Goal: Information Seeking & Learning: Learn about a topic

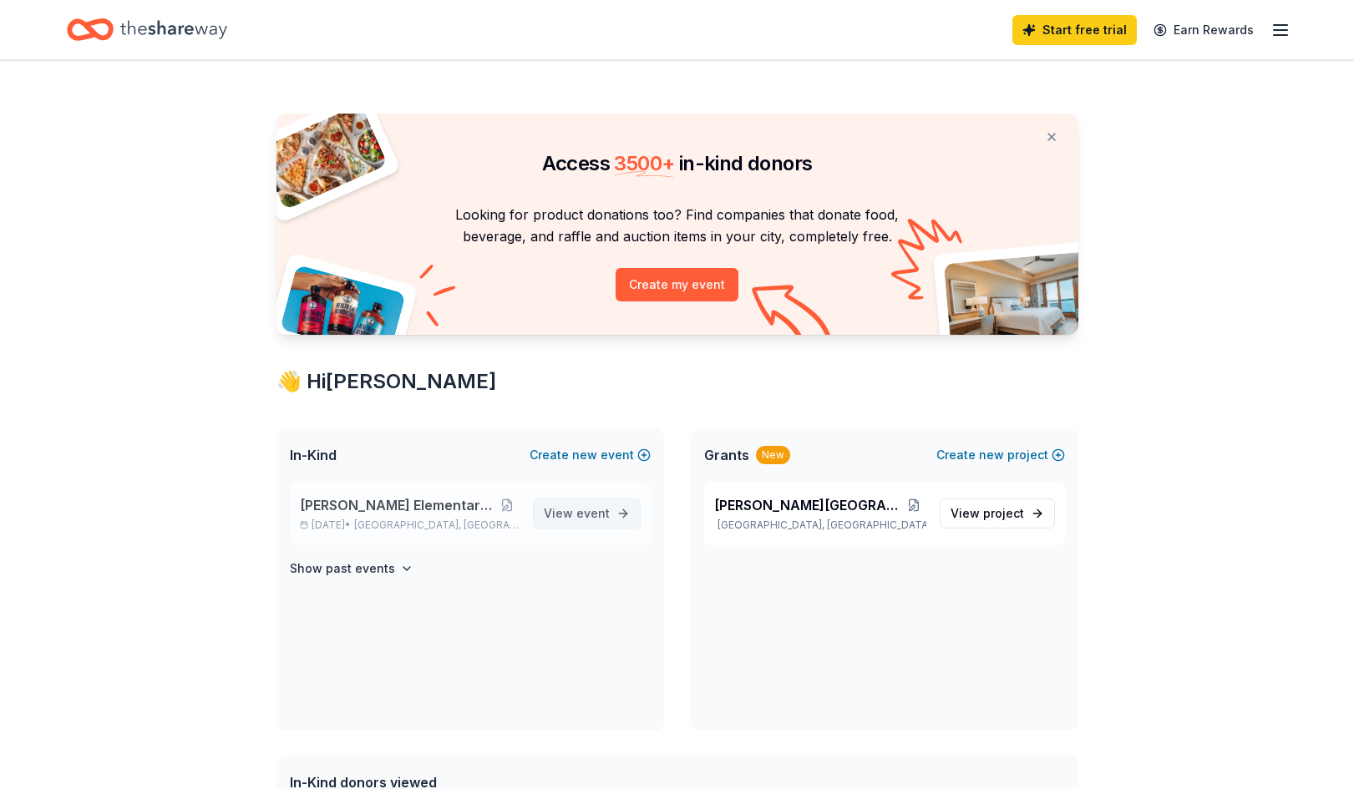
click at [626, 522] on link "View event" at bounding box center [587, 514] width 108 height 30
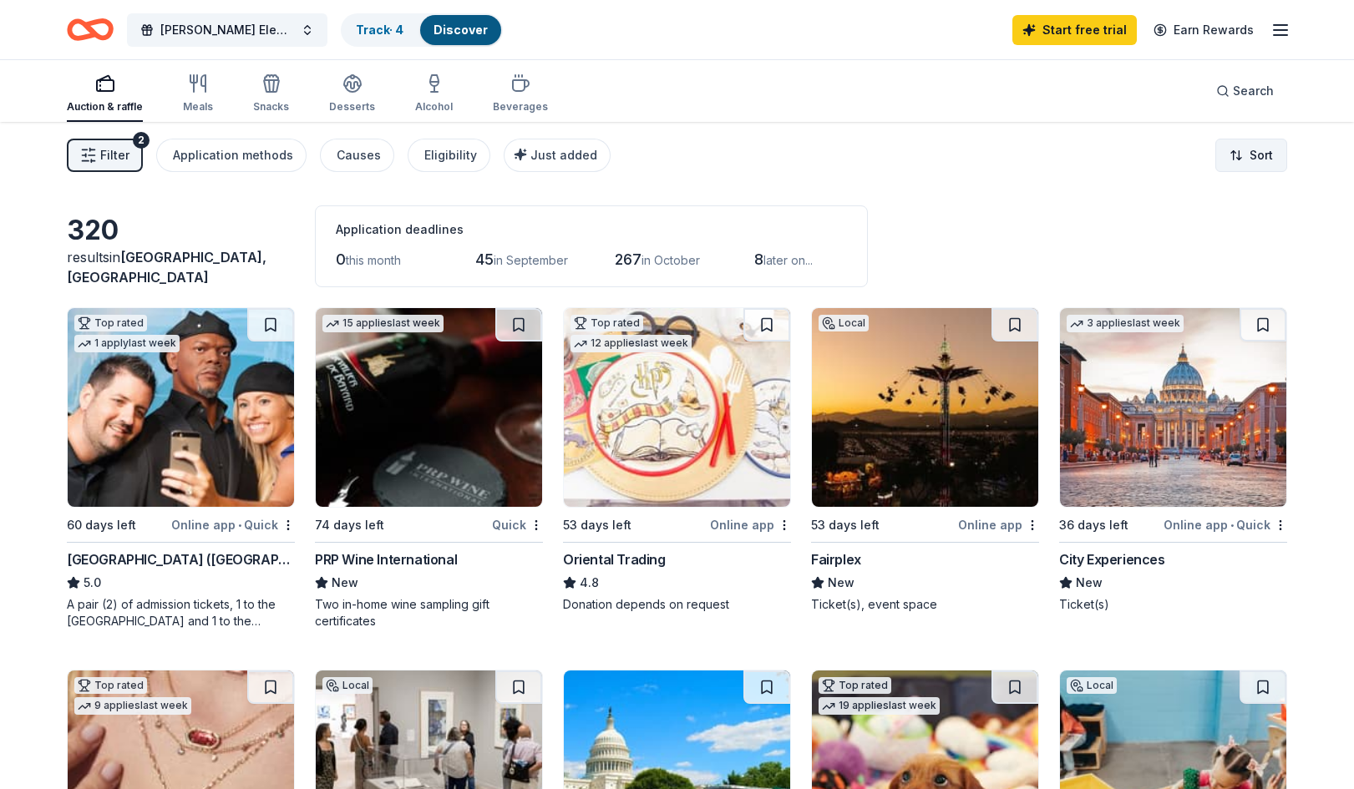
click at [1248, 146] on html "Adams Elementary Family Prom Track · 4 Discover Start free trial Earn Rewards A…" at bounding box center [677, 394] width 1354 height 789
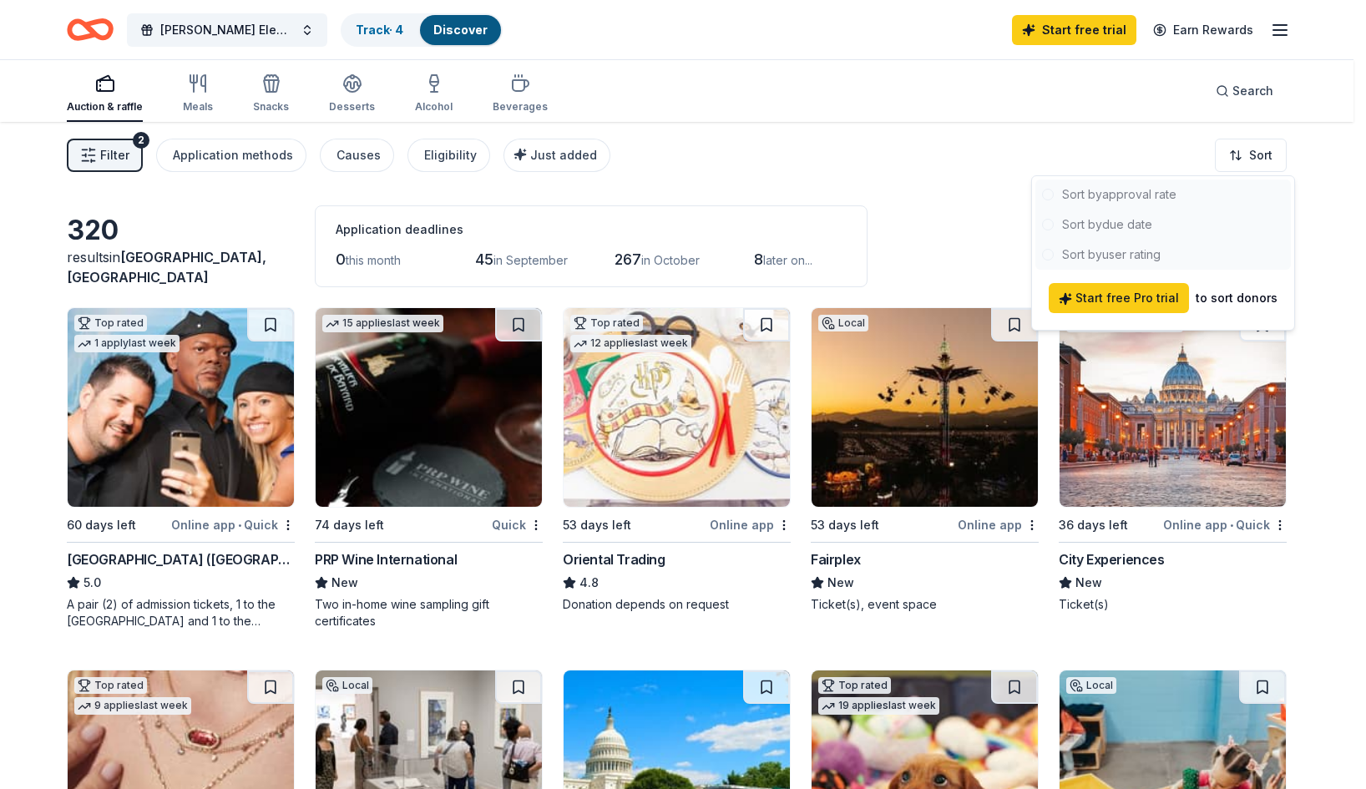
click at [980, 134] on html "Adams Elementary Family Prom Track · 4 Discover Start free trial Earn Rewards A…" at bounding box center [683, 394] width 1366 height 789
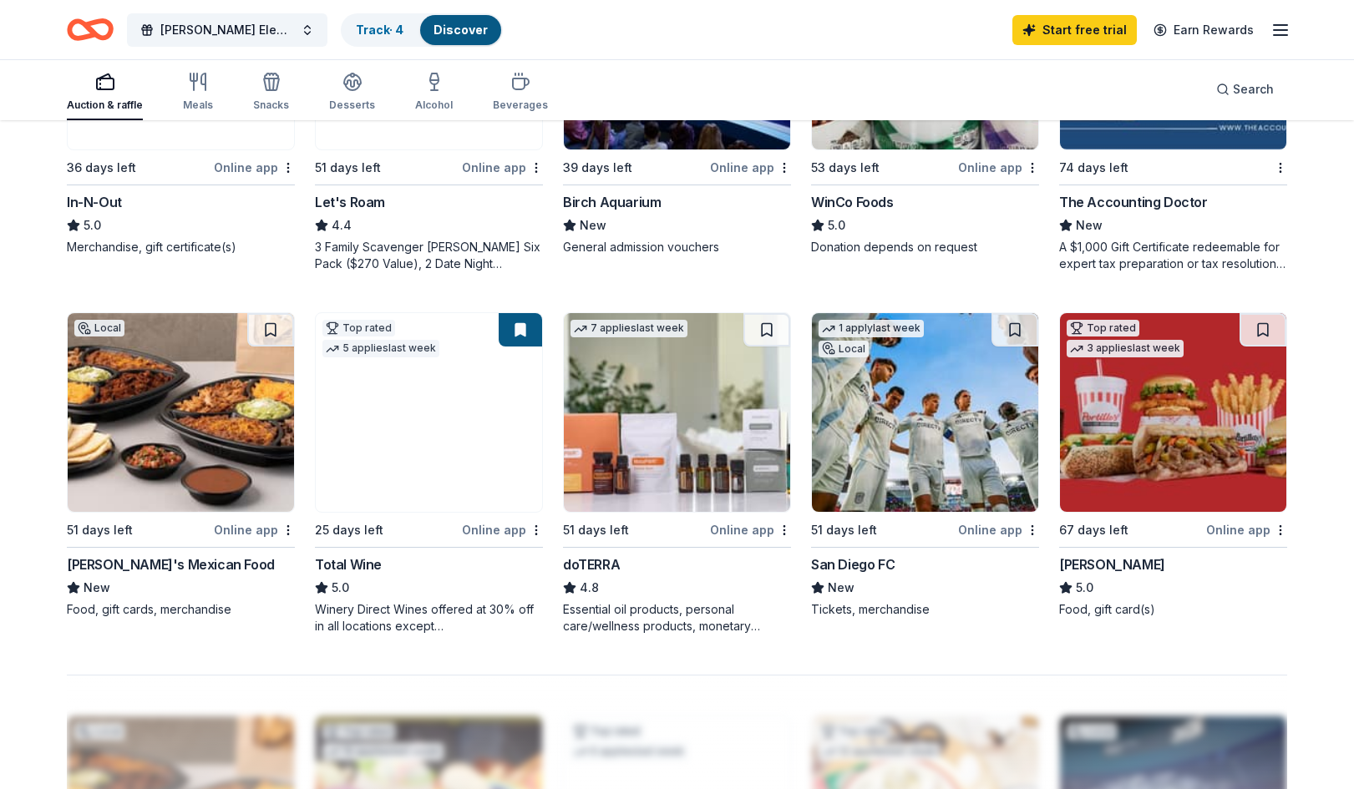
scroll to position [1086, 0]
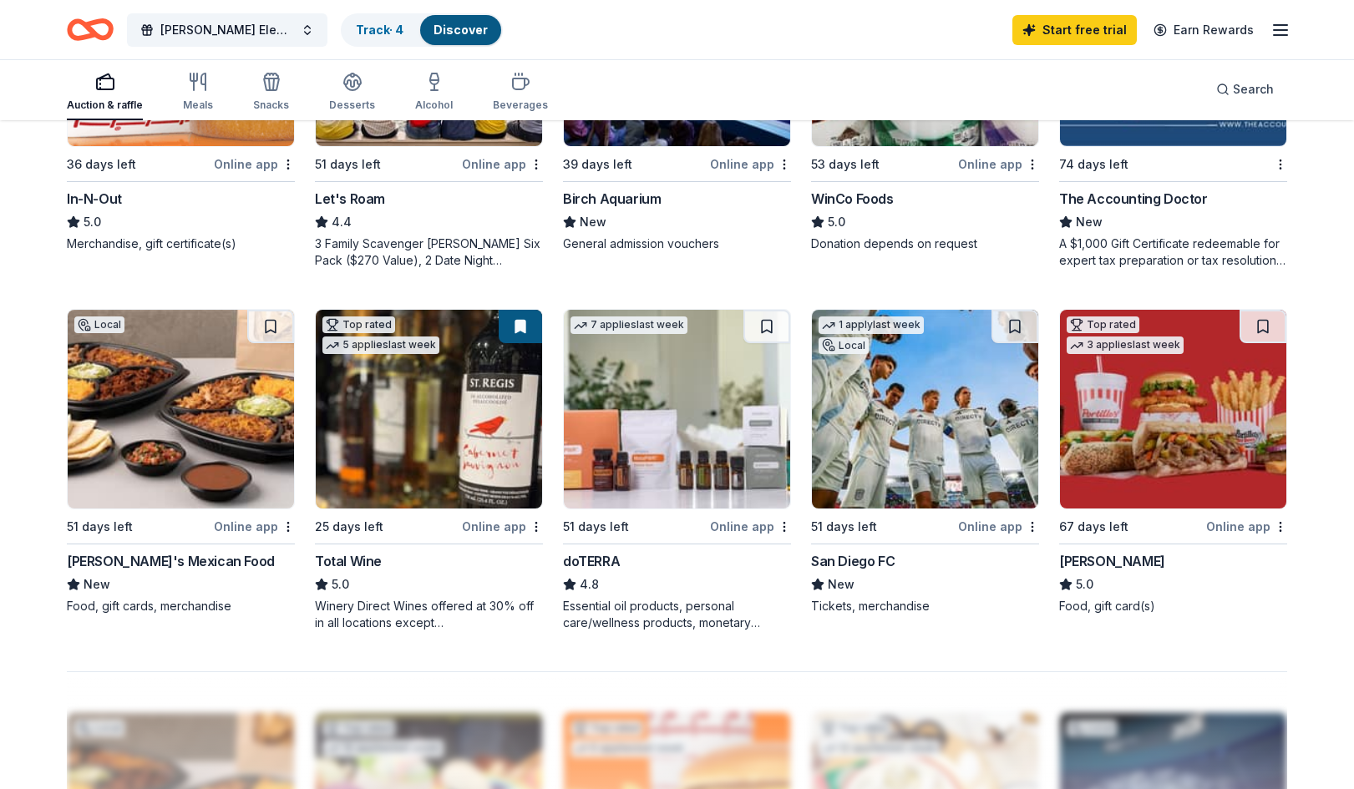
click at [909, 489] on img at bounding box center [925, 409] width 226 height 199
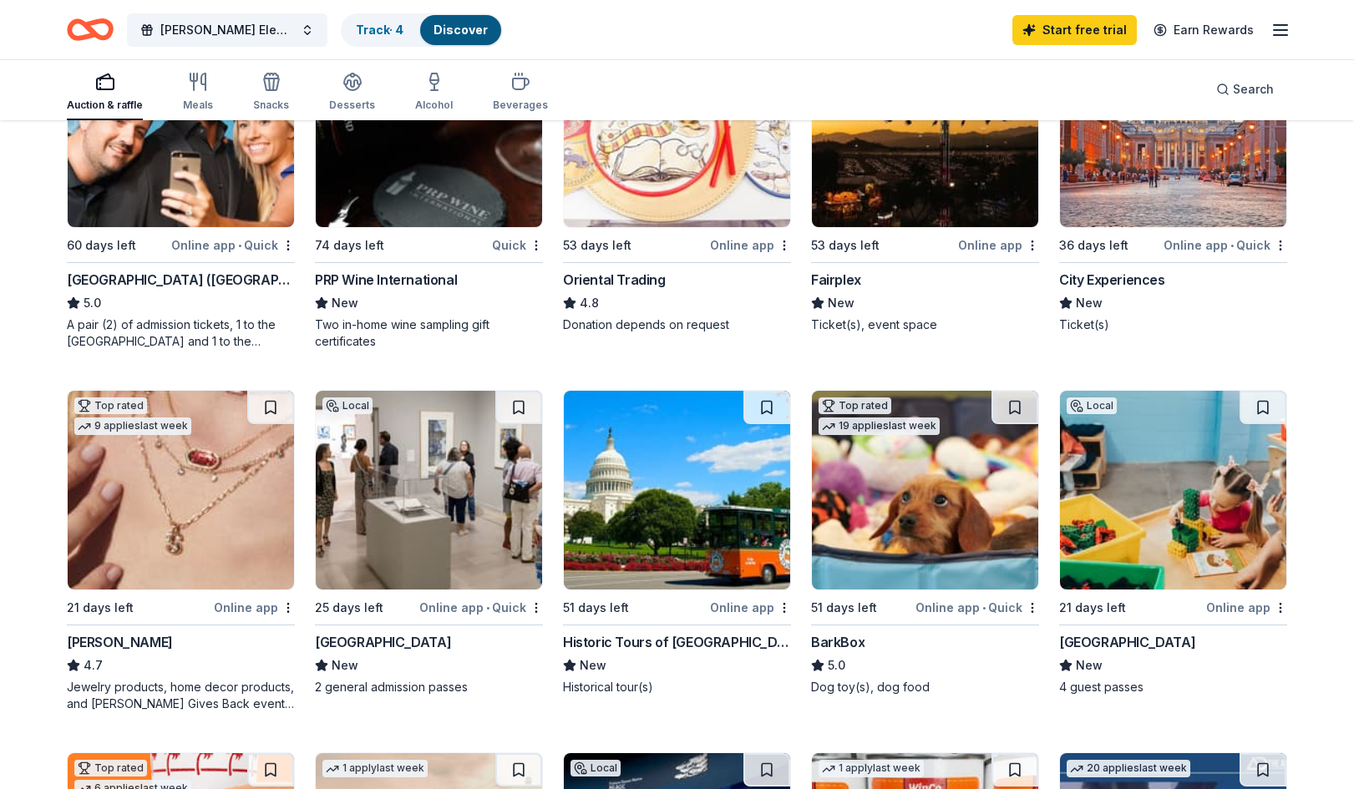
scroll to position [251, 0]
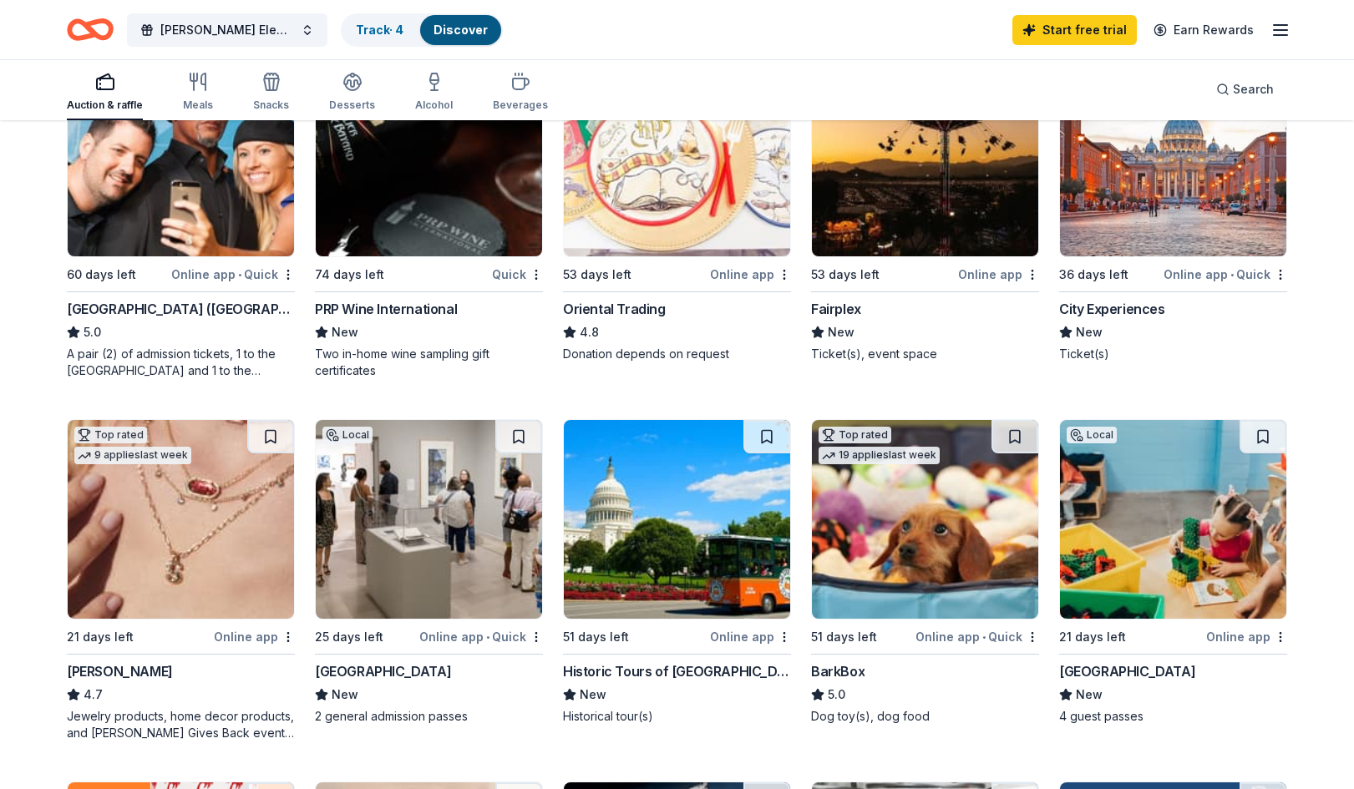
click at [102, 82] on icon "button" at bounding box center [105, 82] width 20 height 20
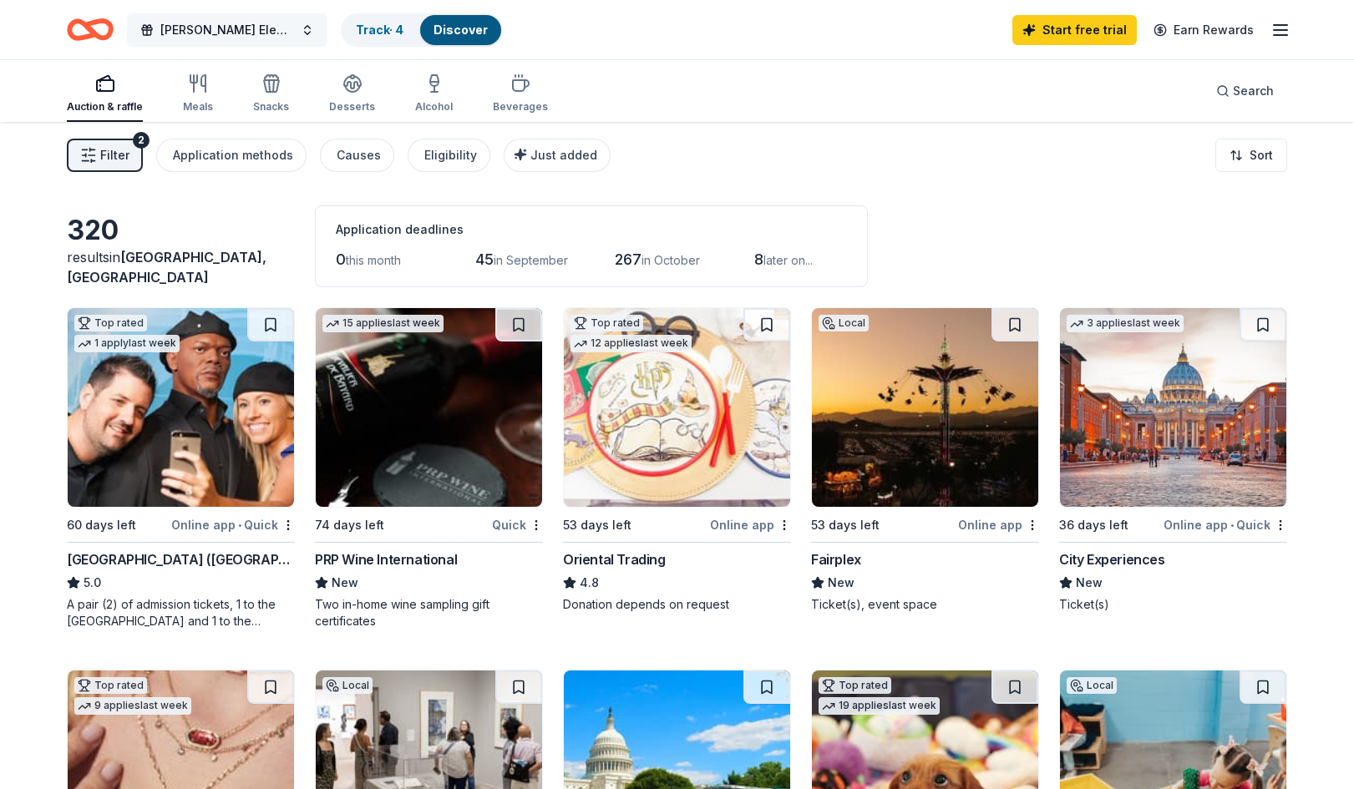
click at [305, 31] on button "Adams Elementary Family Prom" at bounding box center [227, 29] width 200 height 33
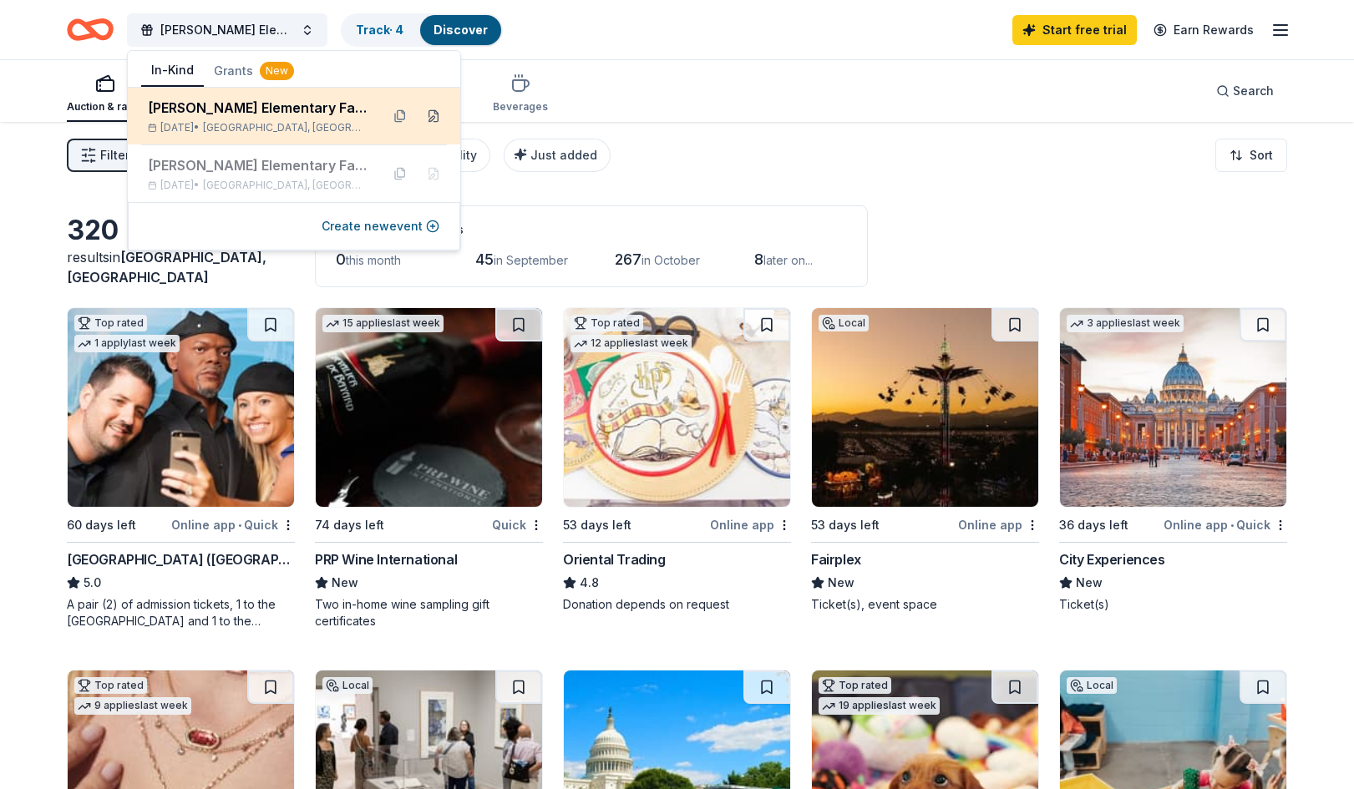
click at [432, 116] on button at bounding box center [433, 116] width 27 height 27
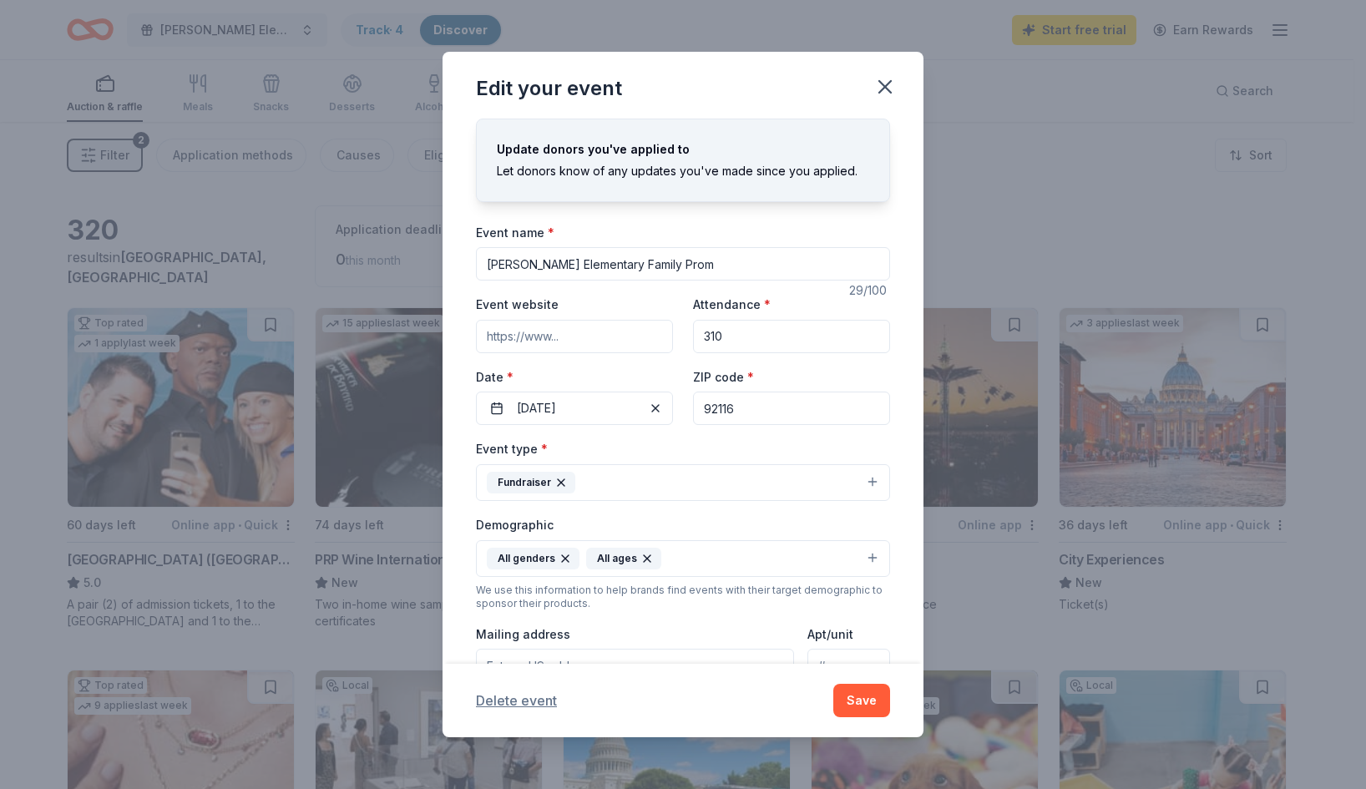
click at [522, 701] on button "Delete event" at bounding box center [516, 701] width 81 height 20
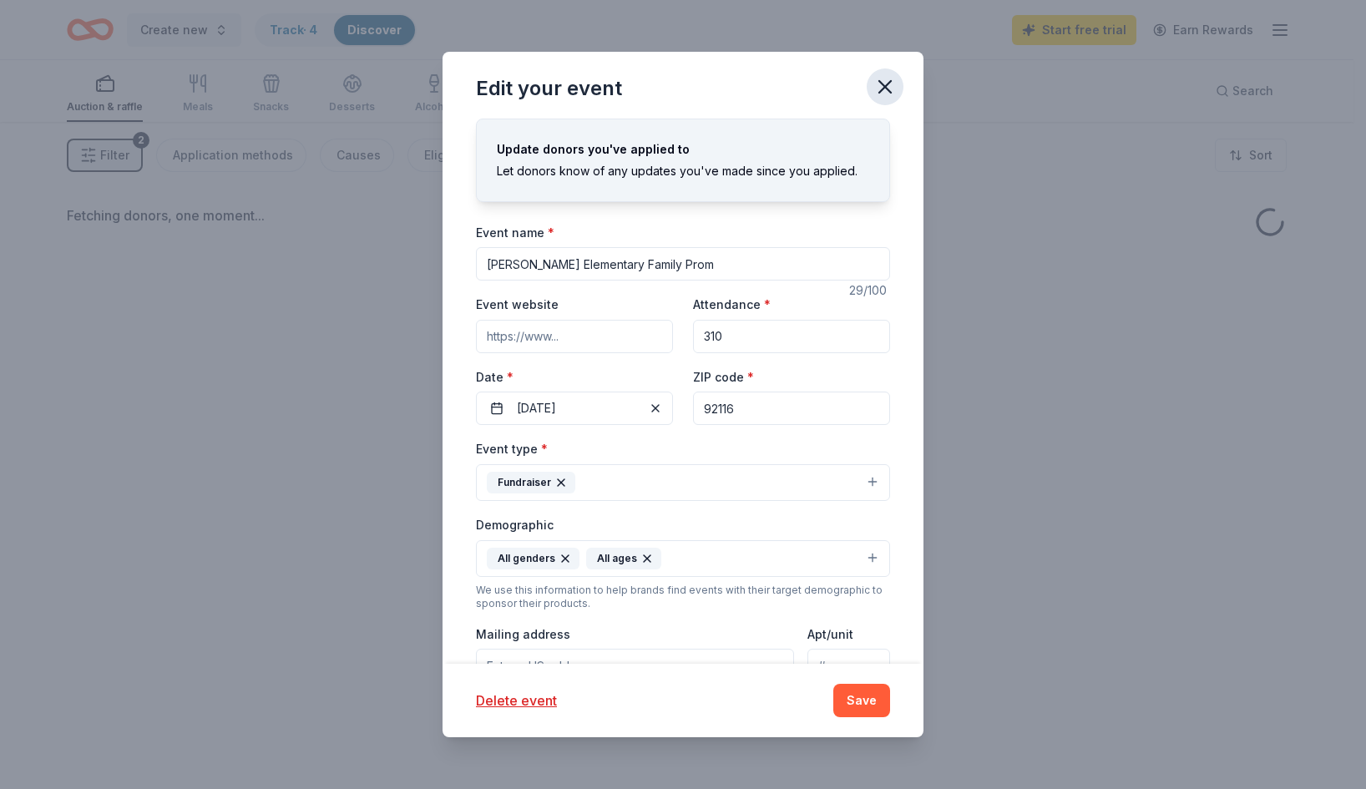
click at [891, 84] on icon "button" at bounding box center [884, 86] width 23 height 23
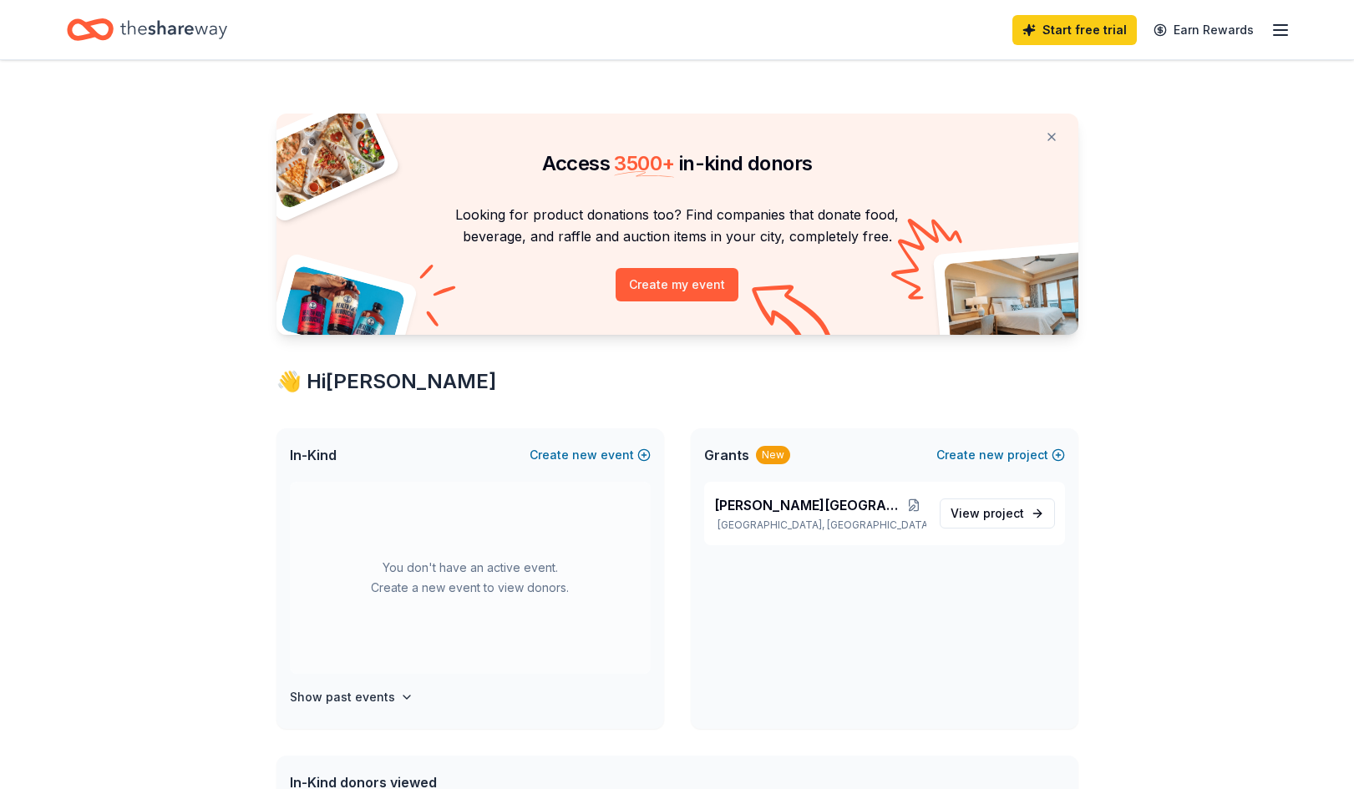
click at [1285, 35] on line "button" at bounding box center [1279, 35] width 13 height 0
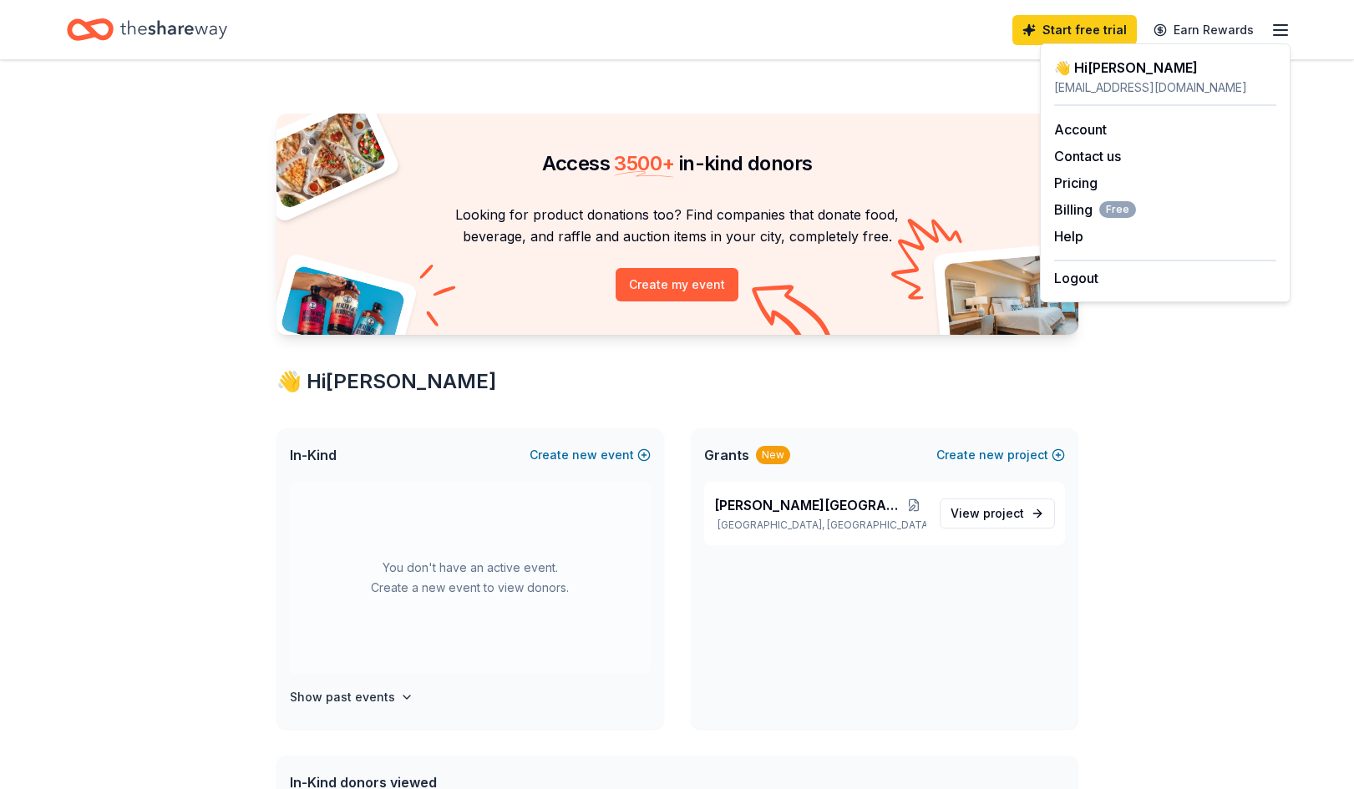
click at [1209, 539] on div "Access 3500 + in-kind donors Looking for product donations too? Find companies …" at bounding box center [677, 753] width 1354 height 1387
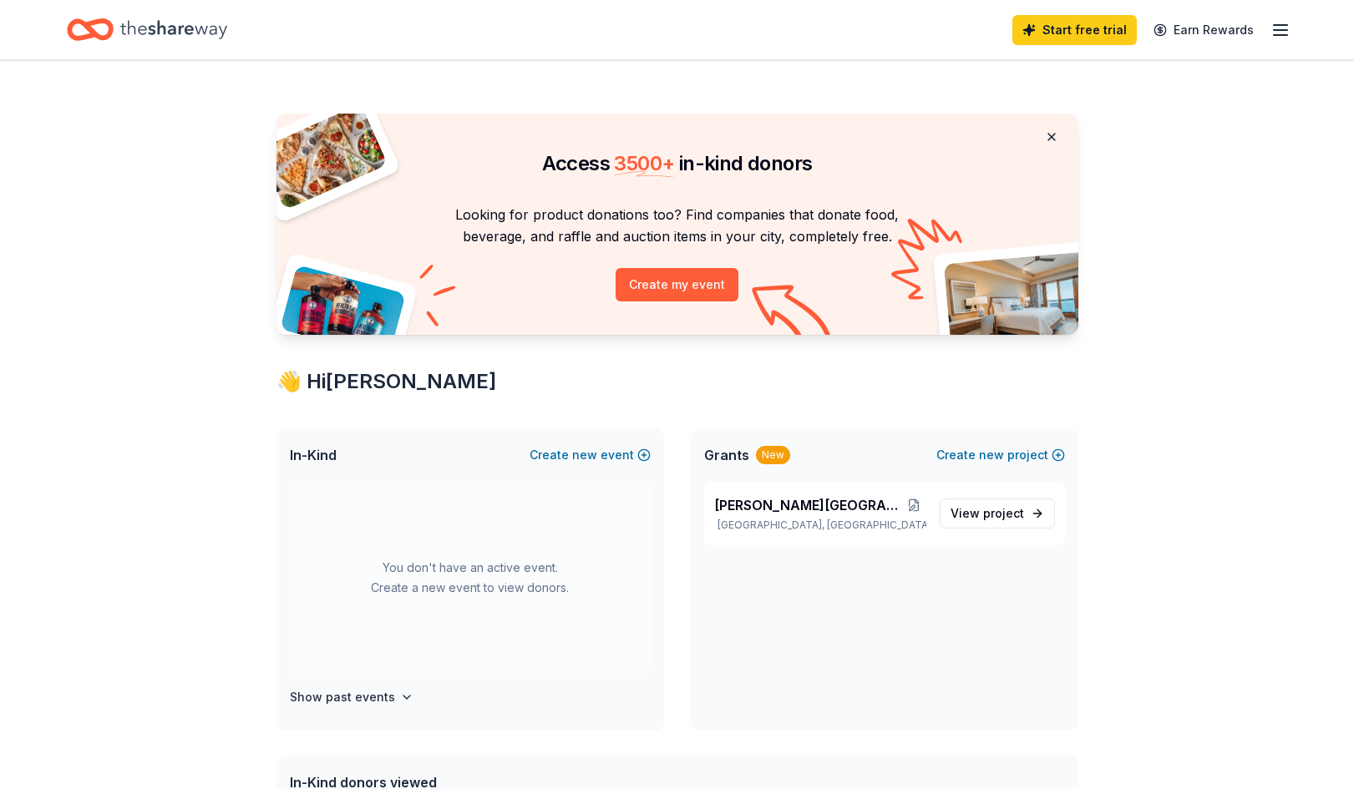
click at [1048, 137] on button at bounding box center [1051, 136] width 40 height 33
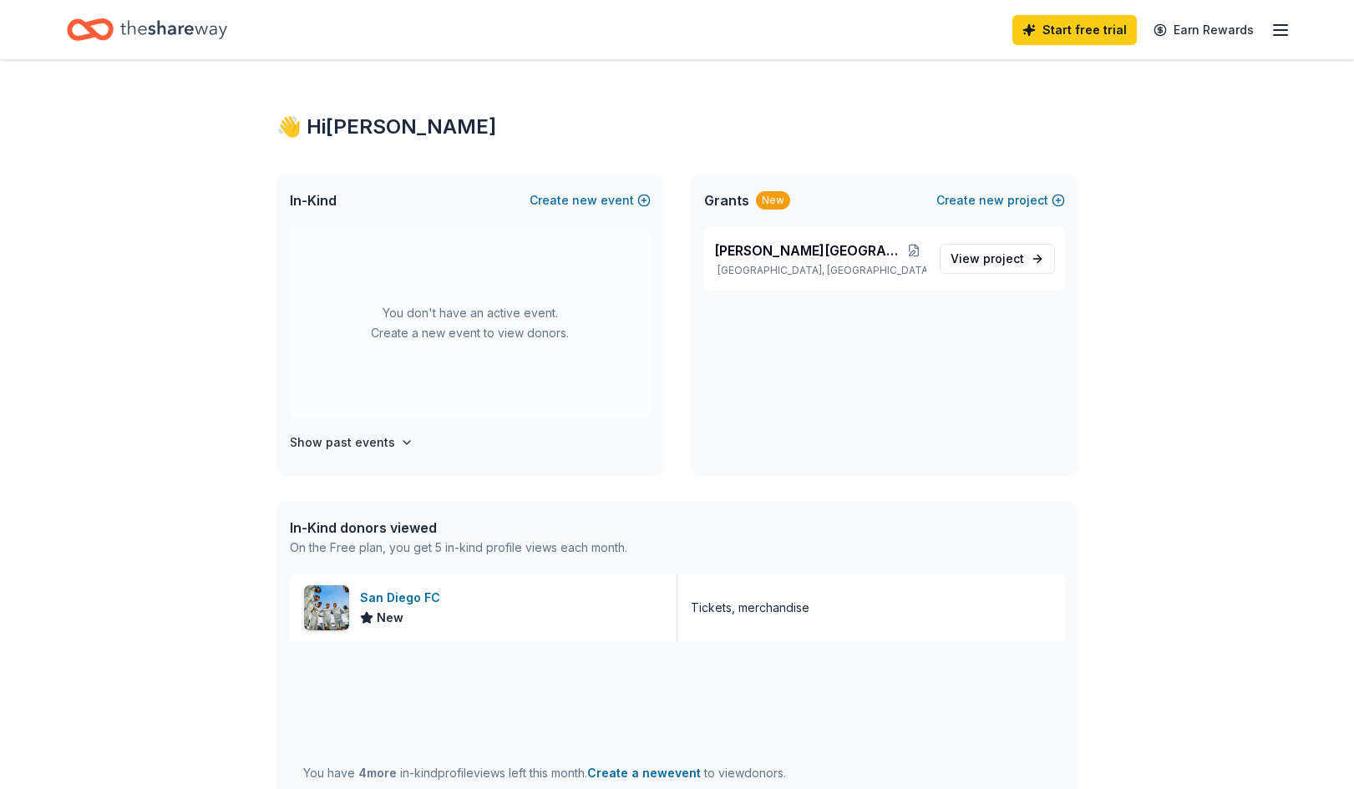
click at [1268, 29] on div "Start free trial Earn Rewards" at bounding box center [1151, 29] width 278 height 39
click at [1280, 31] on icon "button" at bounding box center [1280, 30] width 20 height 20
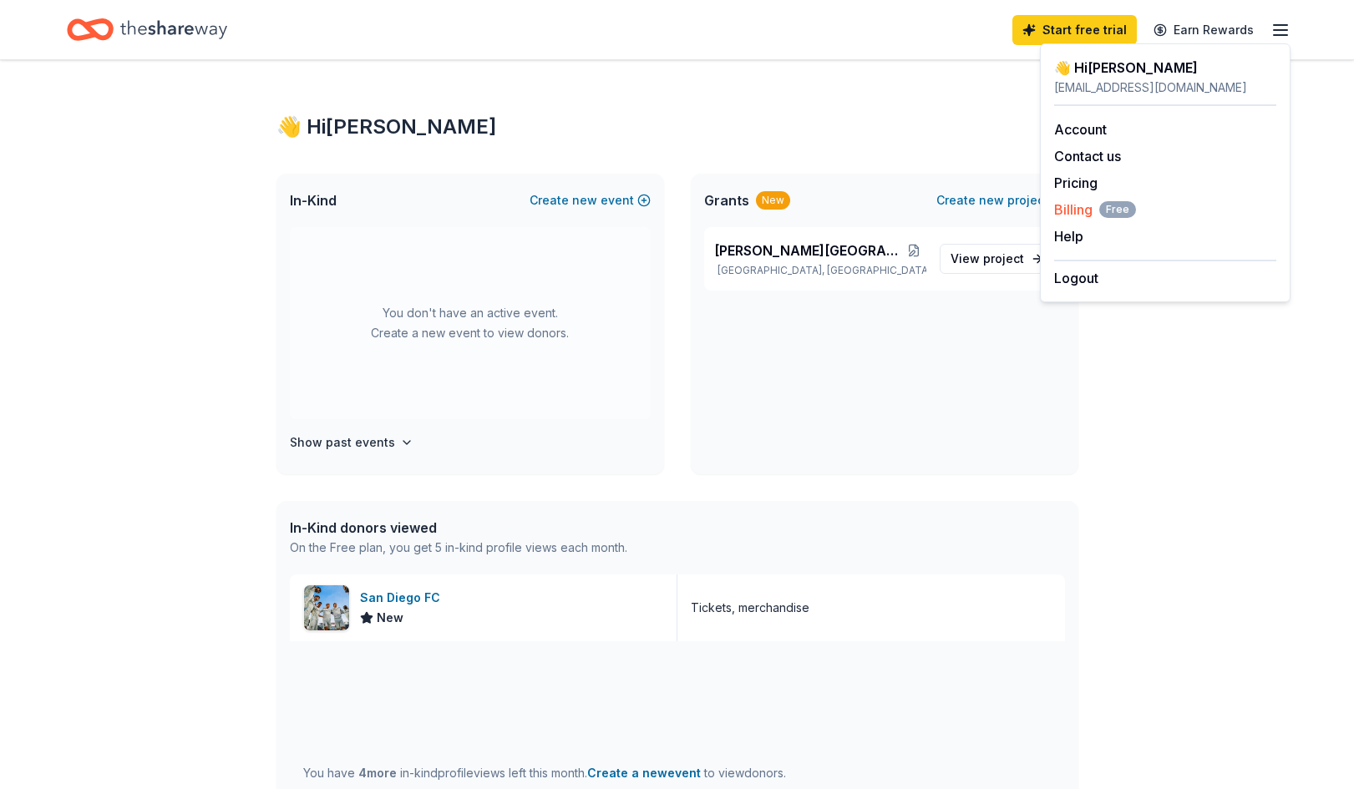
click at [1084, 215] on span "Billing Free" at bounding box center [1095, 210] width 82 height 20
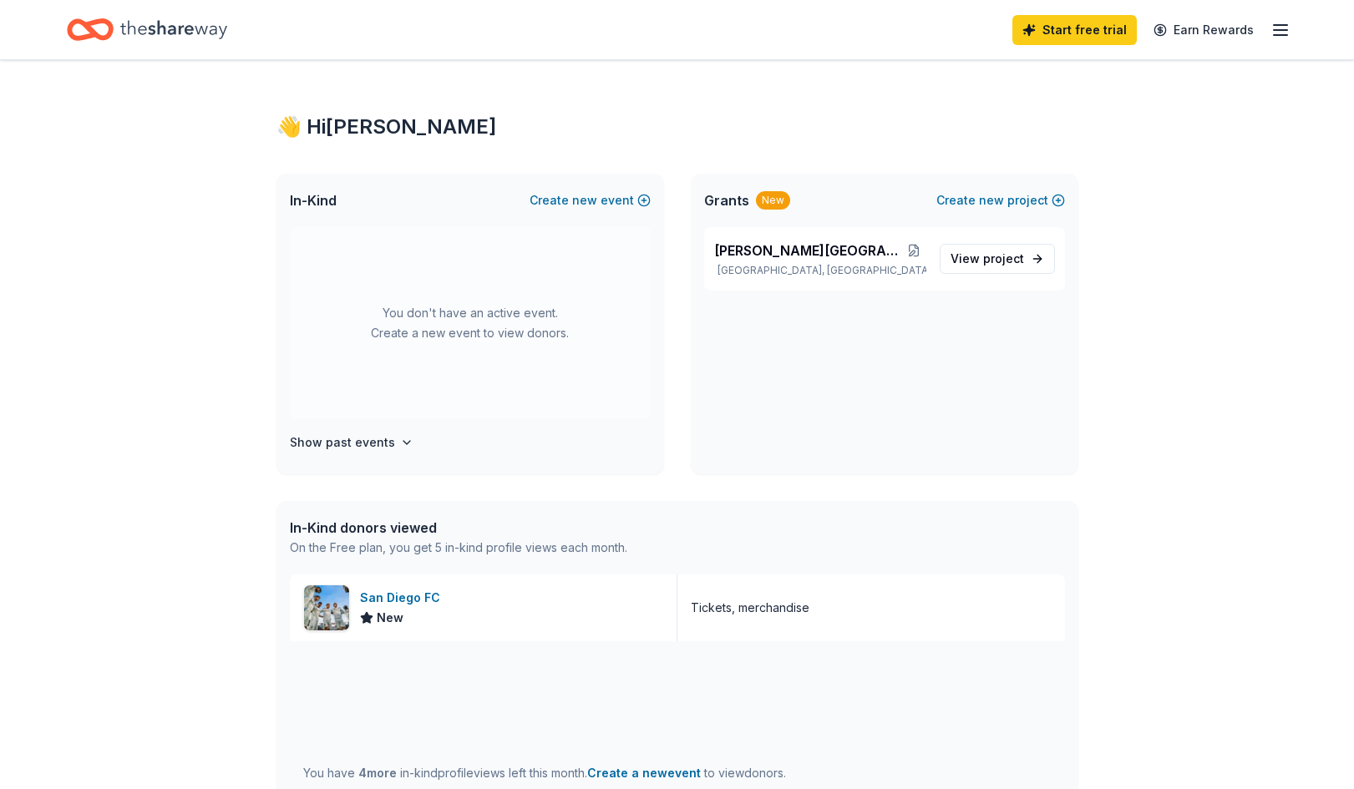
click at [1274, 25] on line "button" at bounding box center [1279, 25] width 13 height 0
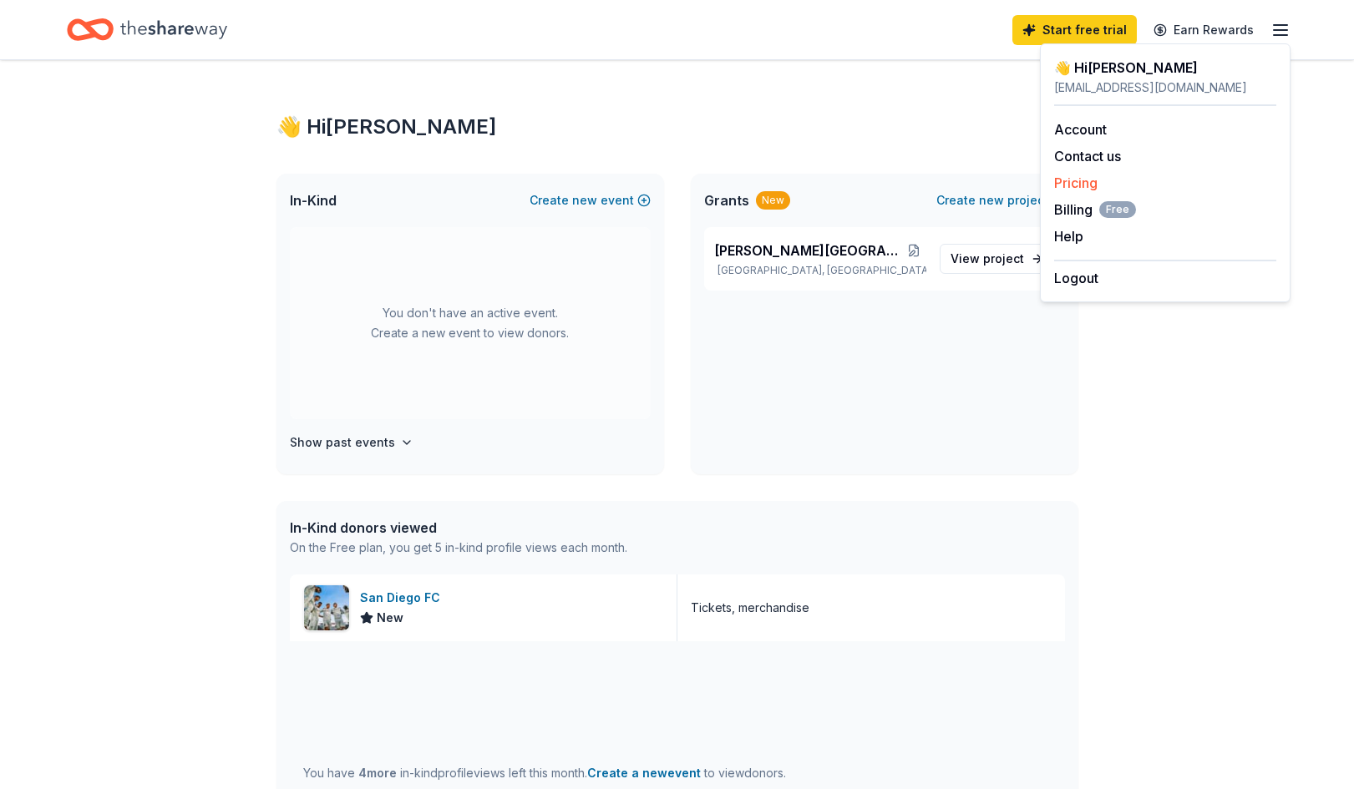
click at [1085, 184] on link "Pricing" at bounding box center [1075, 183] width 43 height 17
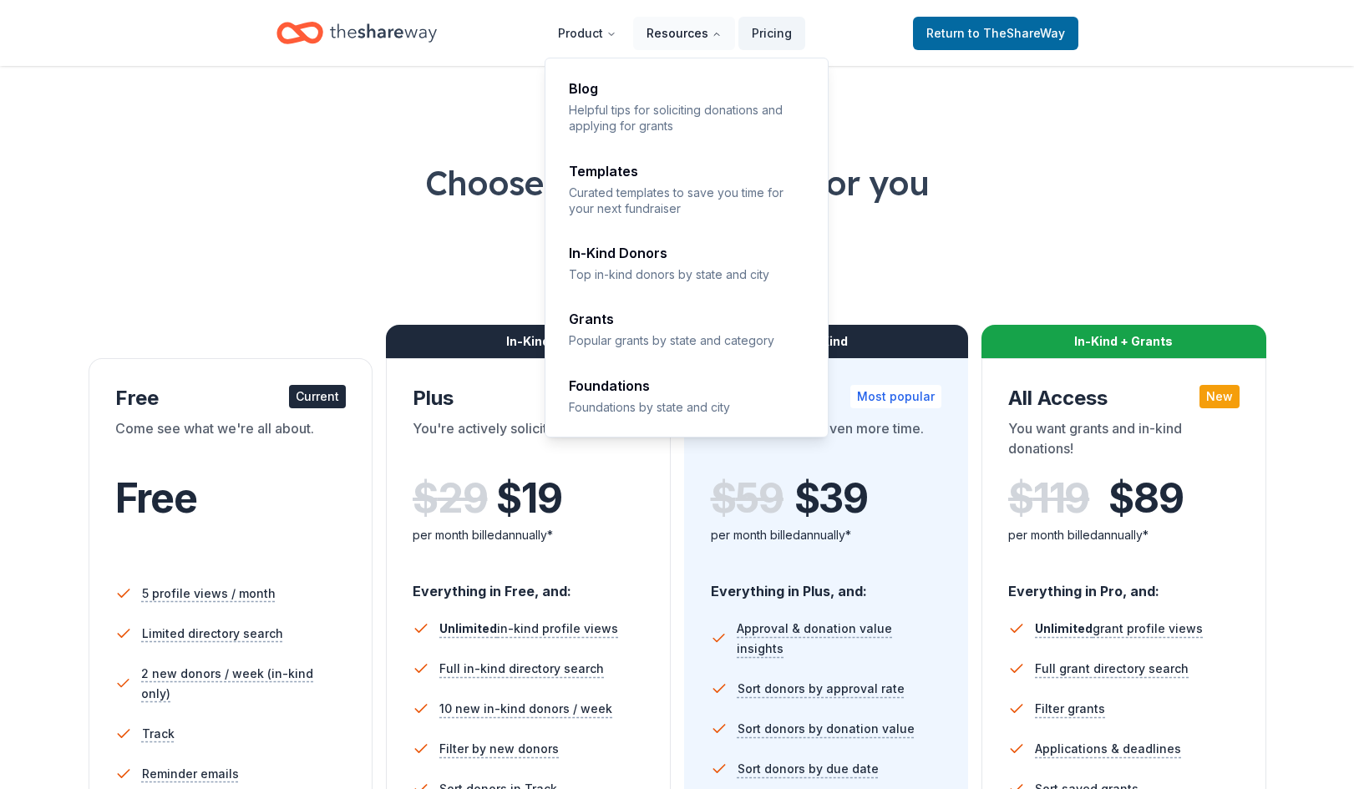
click at [706, 32] on button "Resources" at bounding box center [684, 33] width 102 height 33
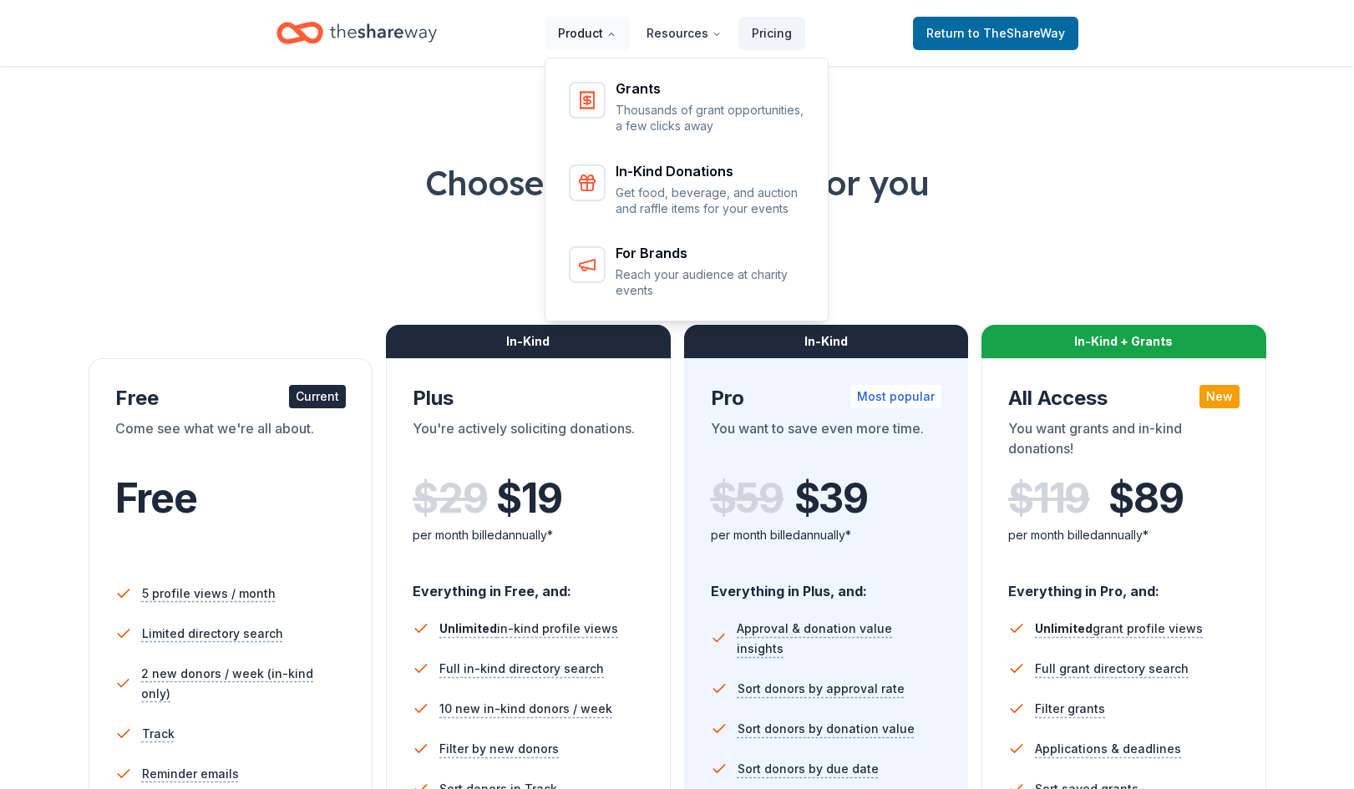
click at [605, 39] on button "Product" at bounding box center [586, 33] width 85 height 33
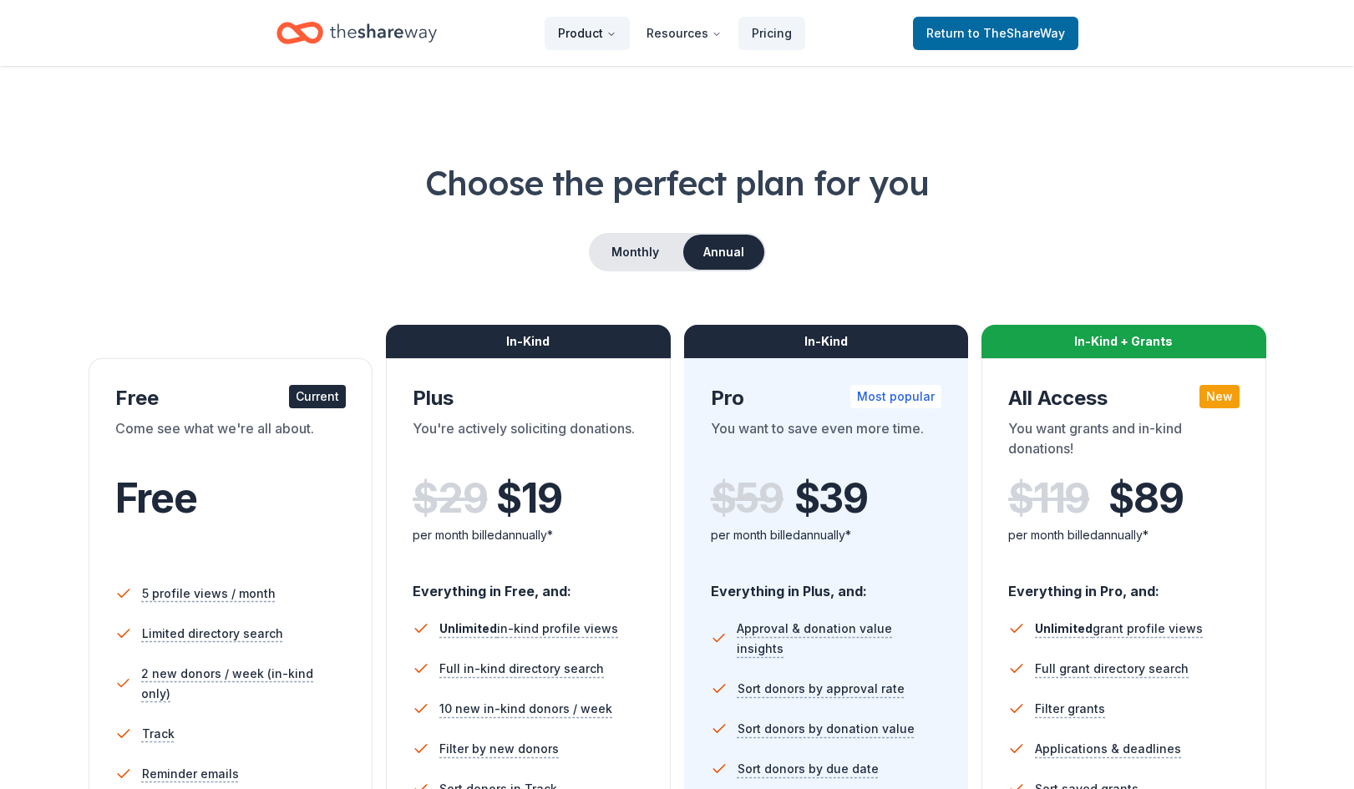
click at [605, 39] on button "Product" at bounding box center [586, 33] width 85 height 33
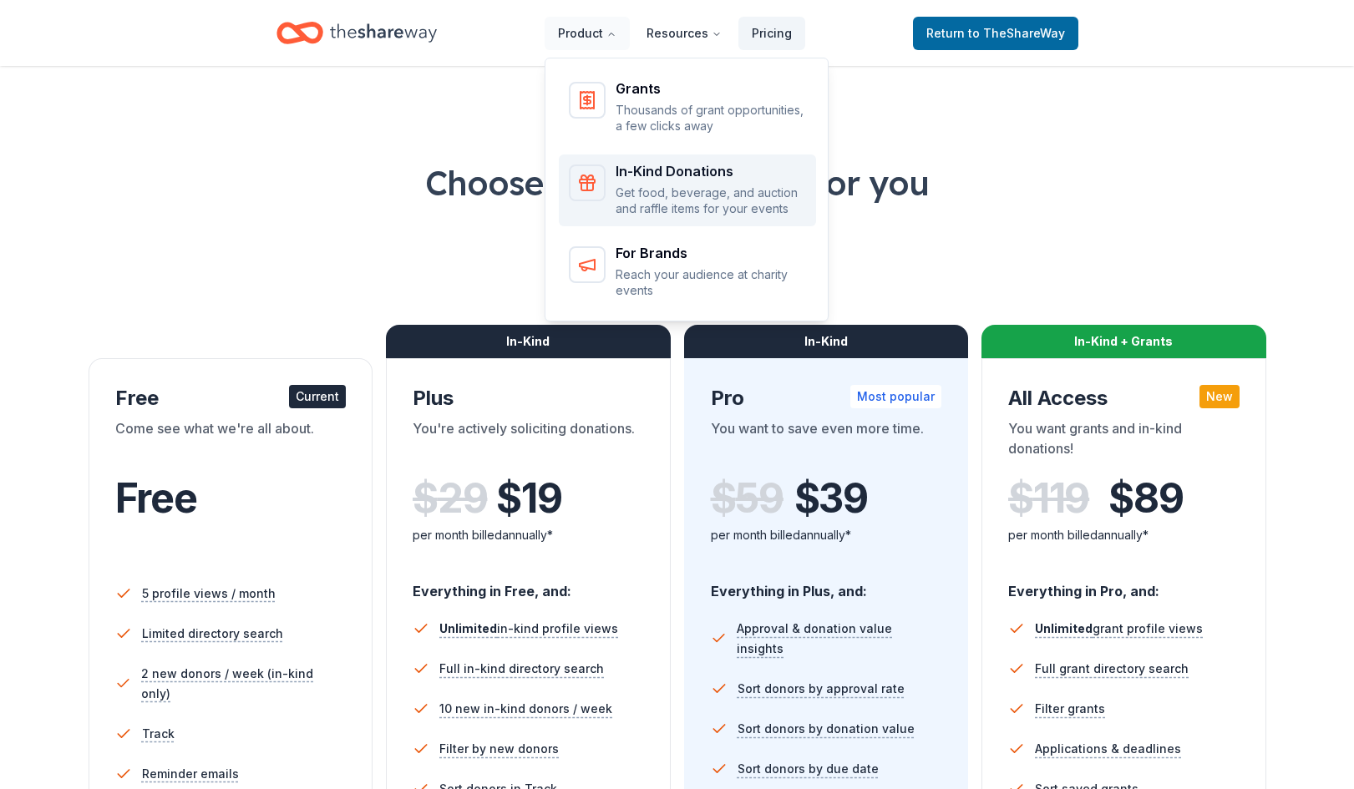
click at [650, 185] on p "Get food, beverage, and auction and raffle items for your events" at bounding box center [710, 201] width 190 height 33
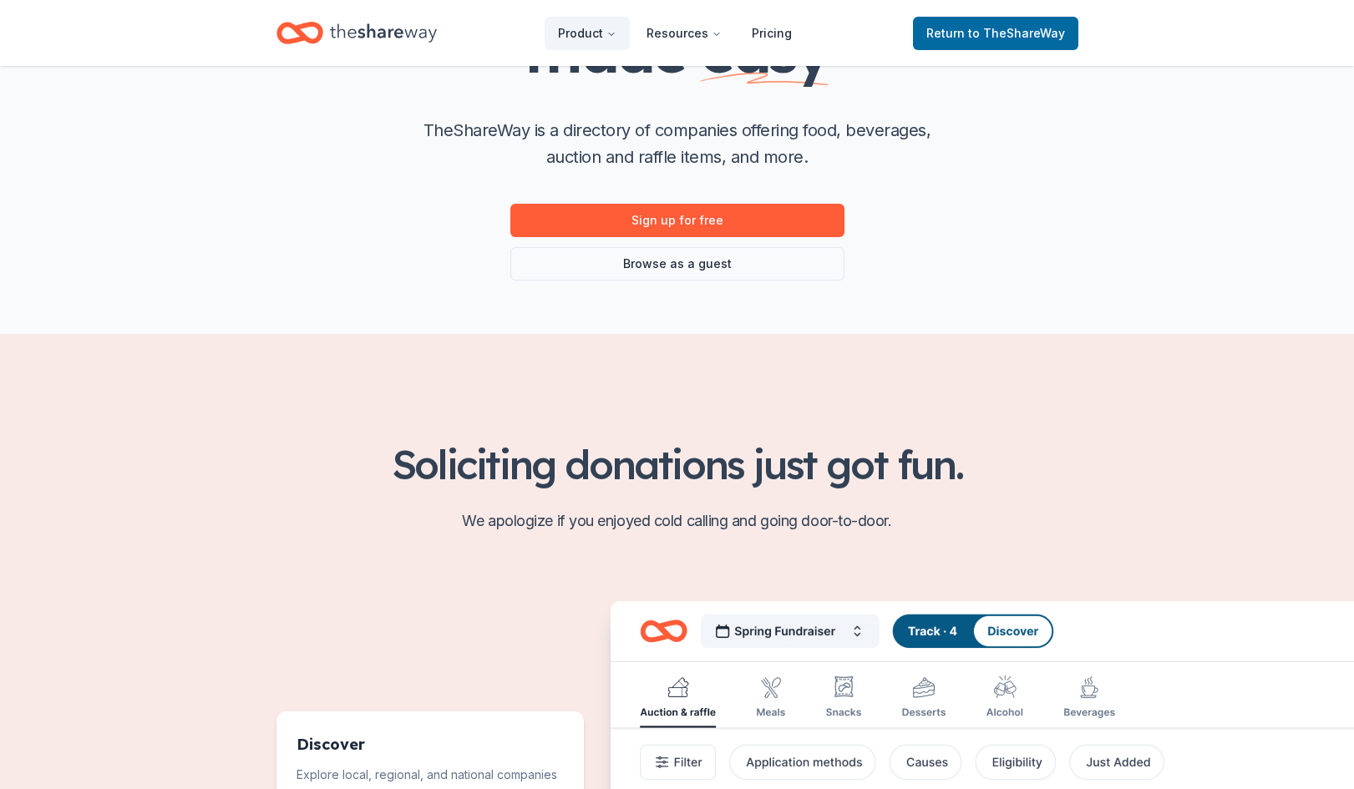
scroll to position [334, 0]
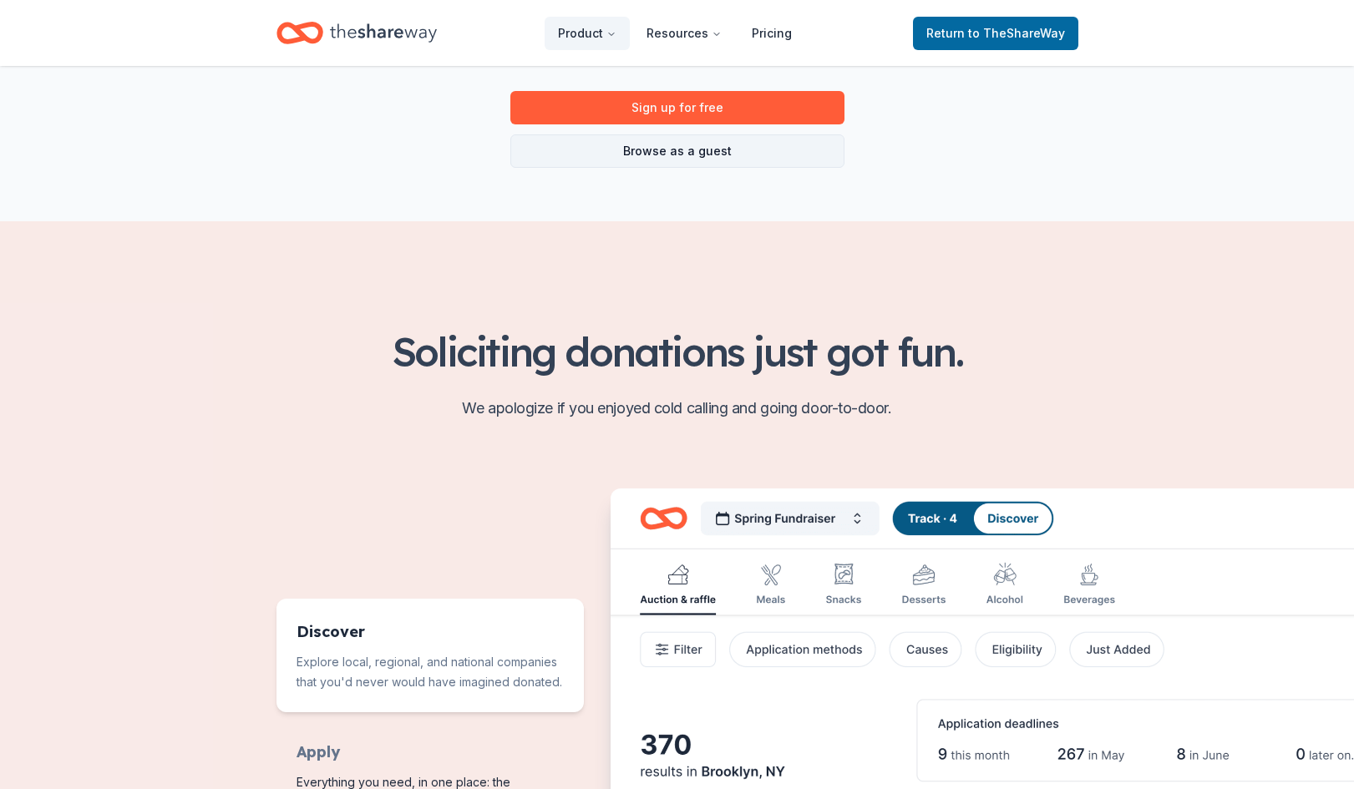
click at [687, 149] on link "Browse as a guest" at bounding box center [677, 150] width 334 height 33
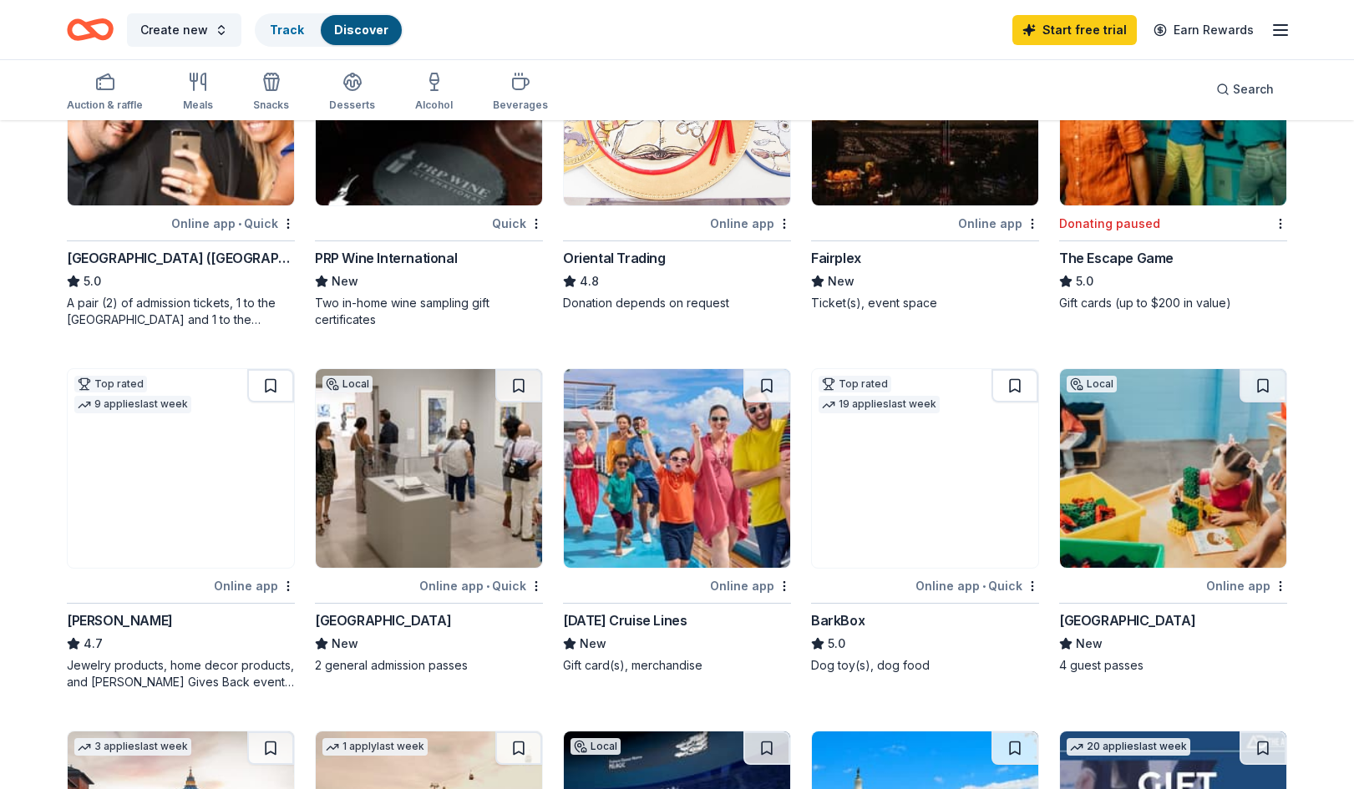
scroll to position [251, 0]
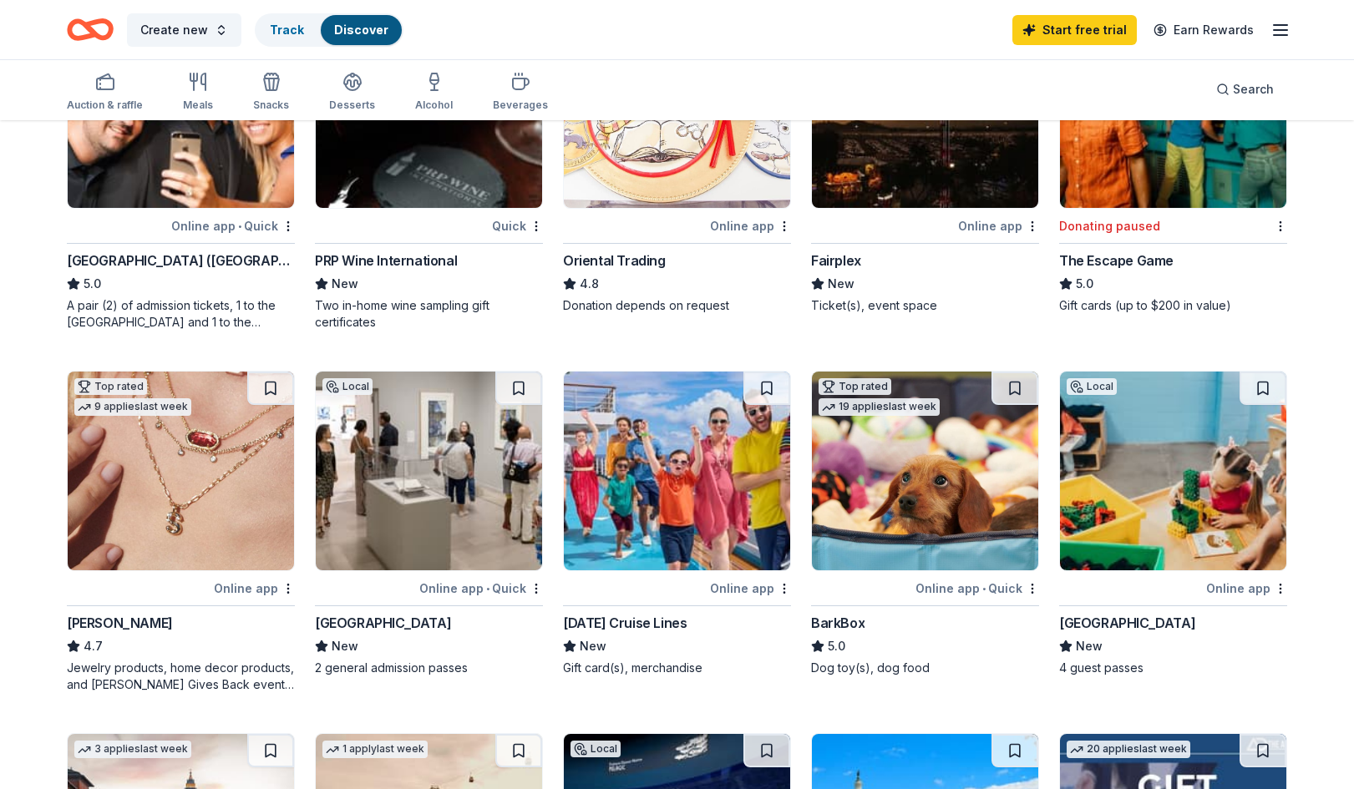
click at [1275, 35] on line "button" at bounding box center [1279, 35] width 13 height 0
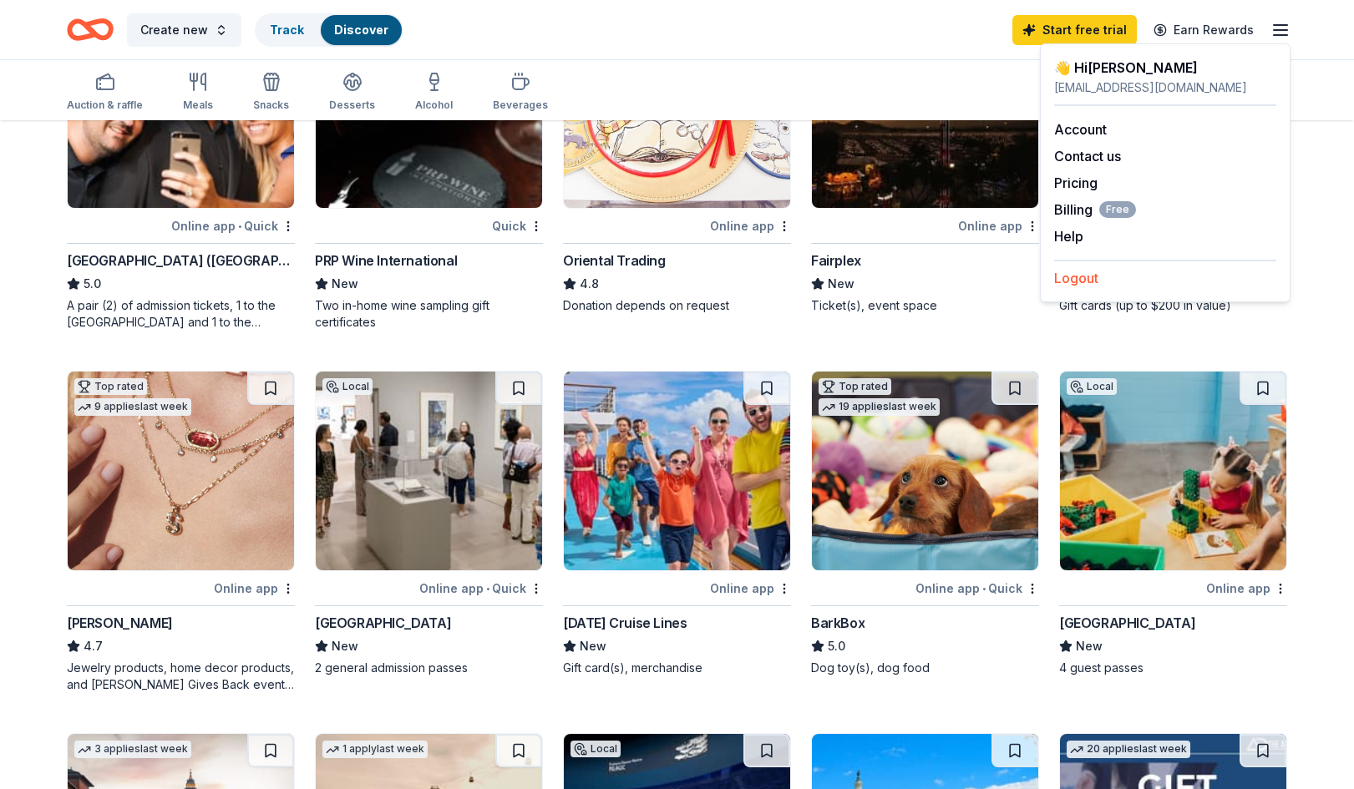
click at [1054, 284] on button "Logout" at bounding box center [1076, 278] width 44 height 20
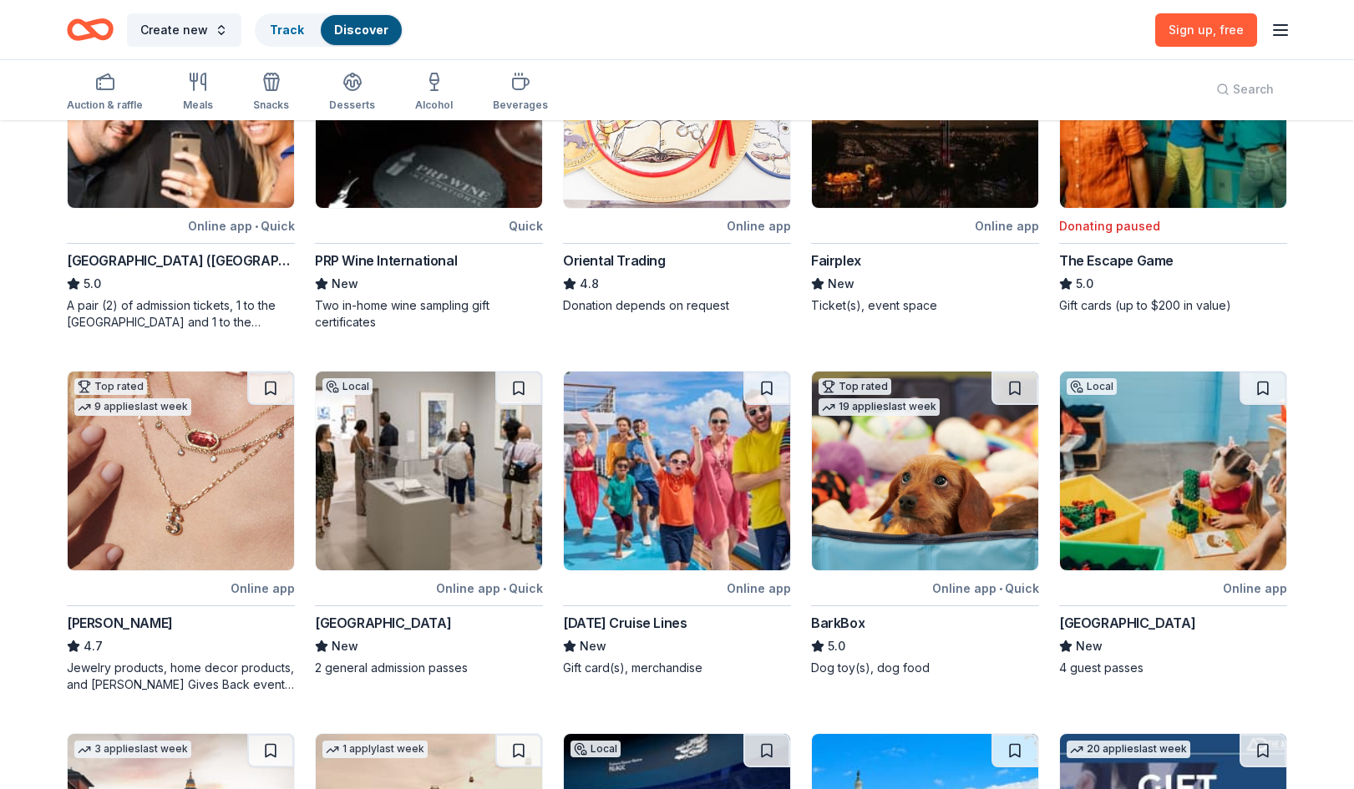
scroll to position [0, 0]
